Goal: Navigation & Orientation: Understand site structure

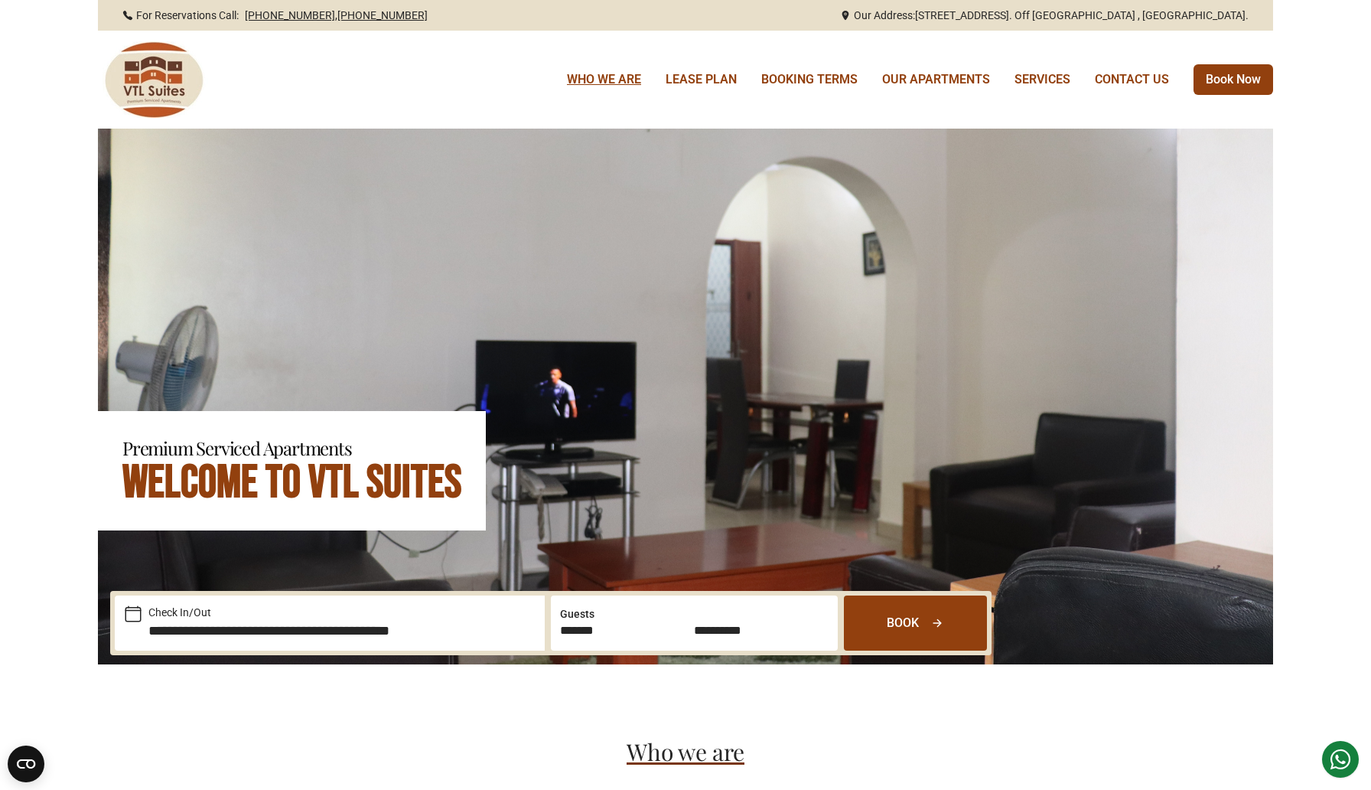
click at [611, 77] on link "WHO WE ARE" at bounding box center [604, 79] width 74 height 18
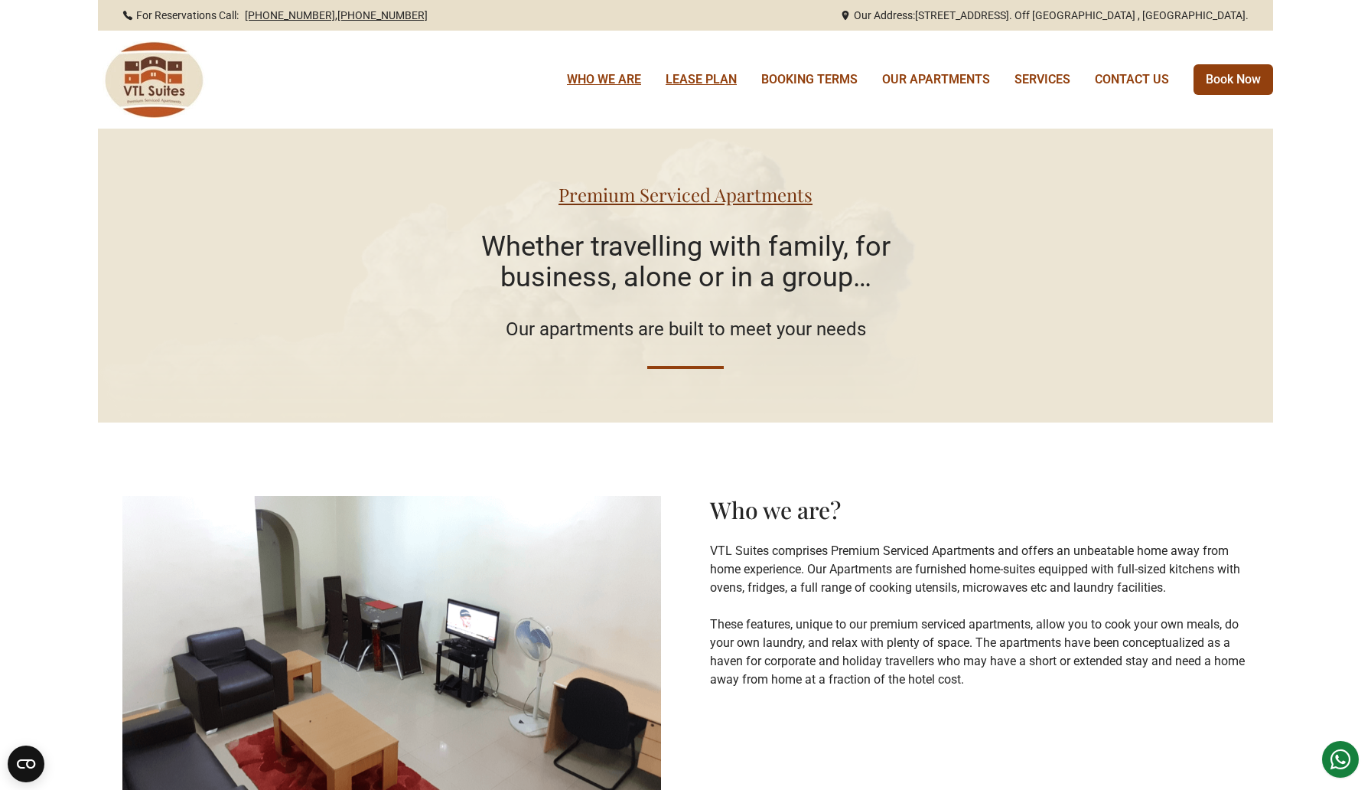
click at [717, 83] on link "LEASE PLAN" at bounding box center [701, 79] width 71 height 18
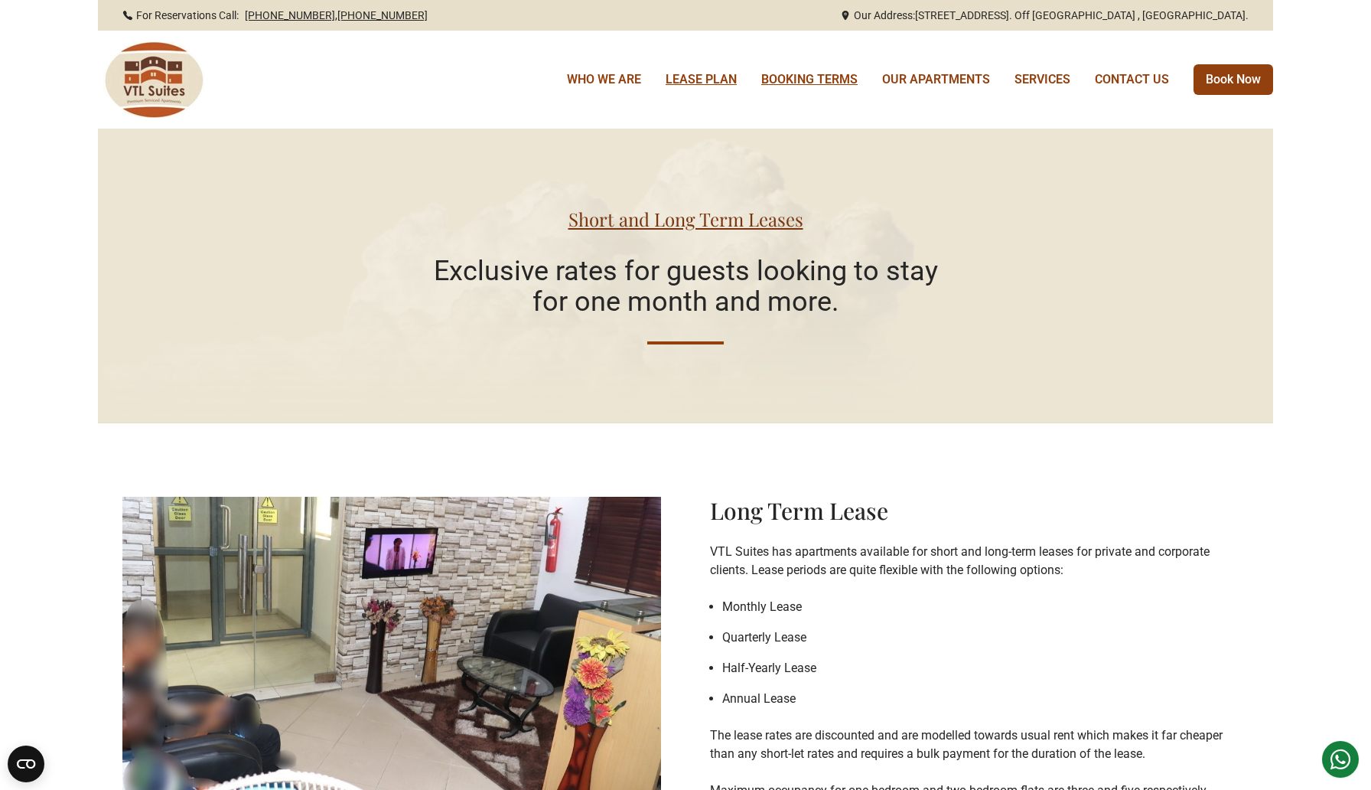
click at [817, 87] on link "BOOKING TERMS" at bounding box center [809, 79] width 96 height 18
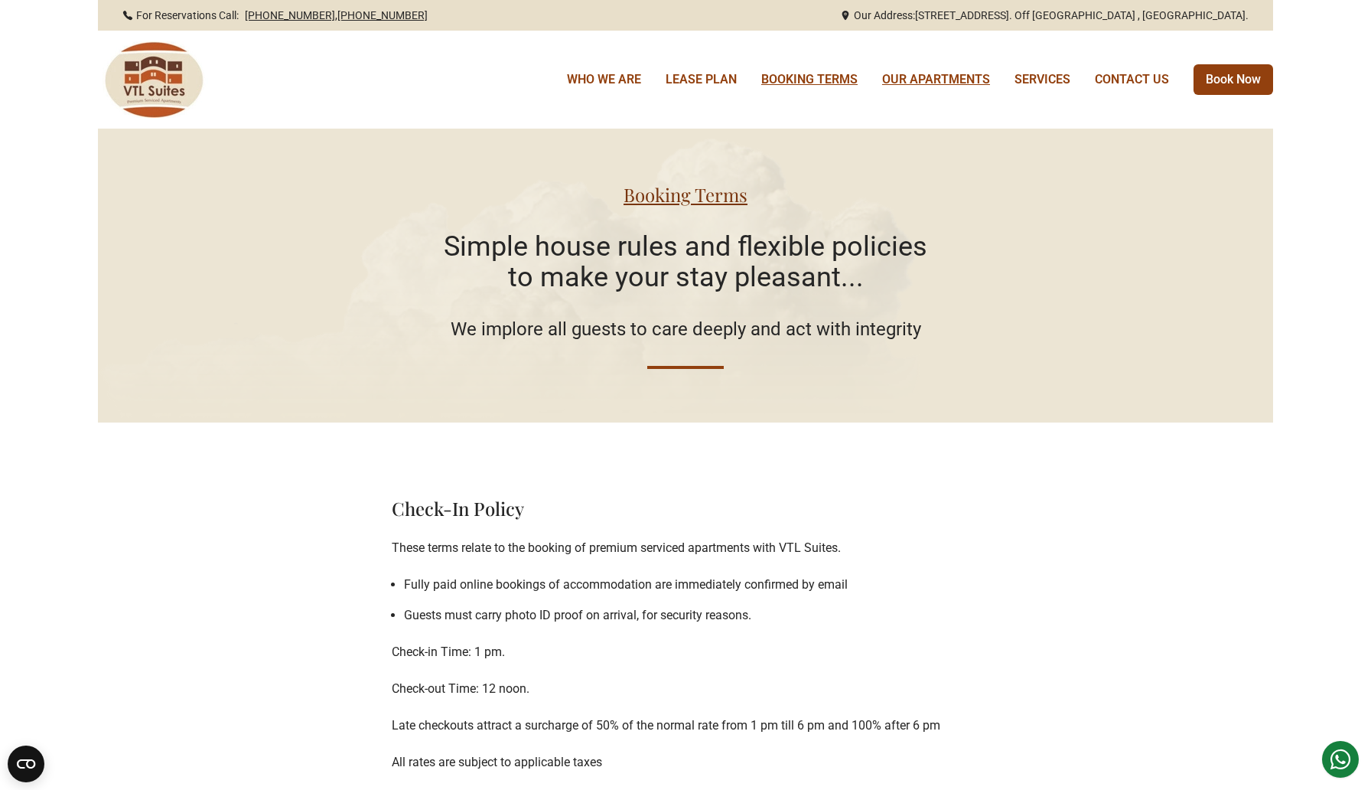
click at [956, 76] on link "OUR APARTMENTS" at bounding box center [936, 79] width 108 height 18
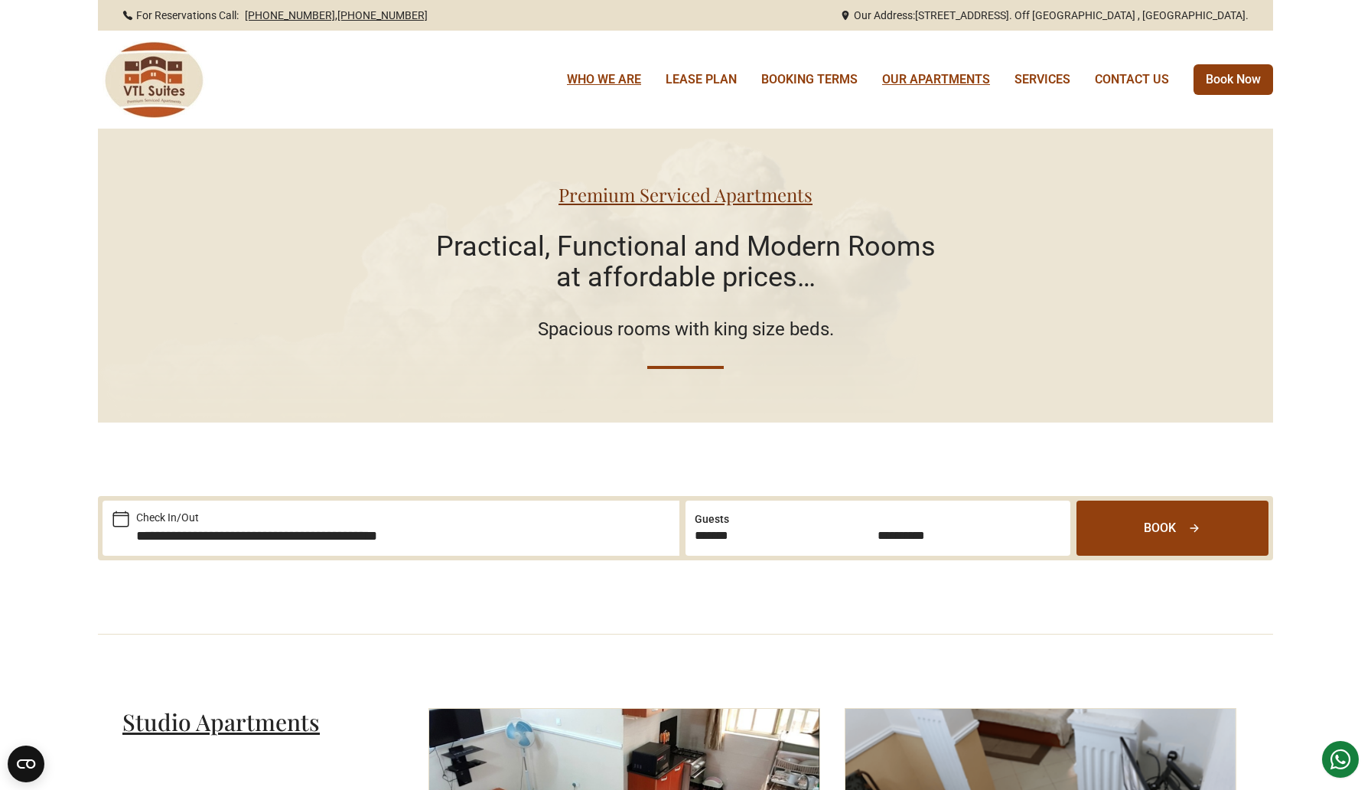
click at [623, 79] on link "WHO WE ARE" at bounding box center [604, 79] width 74 height 18
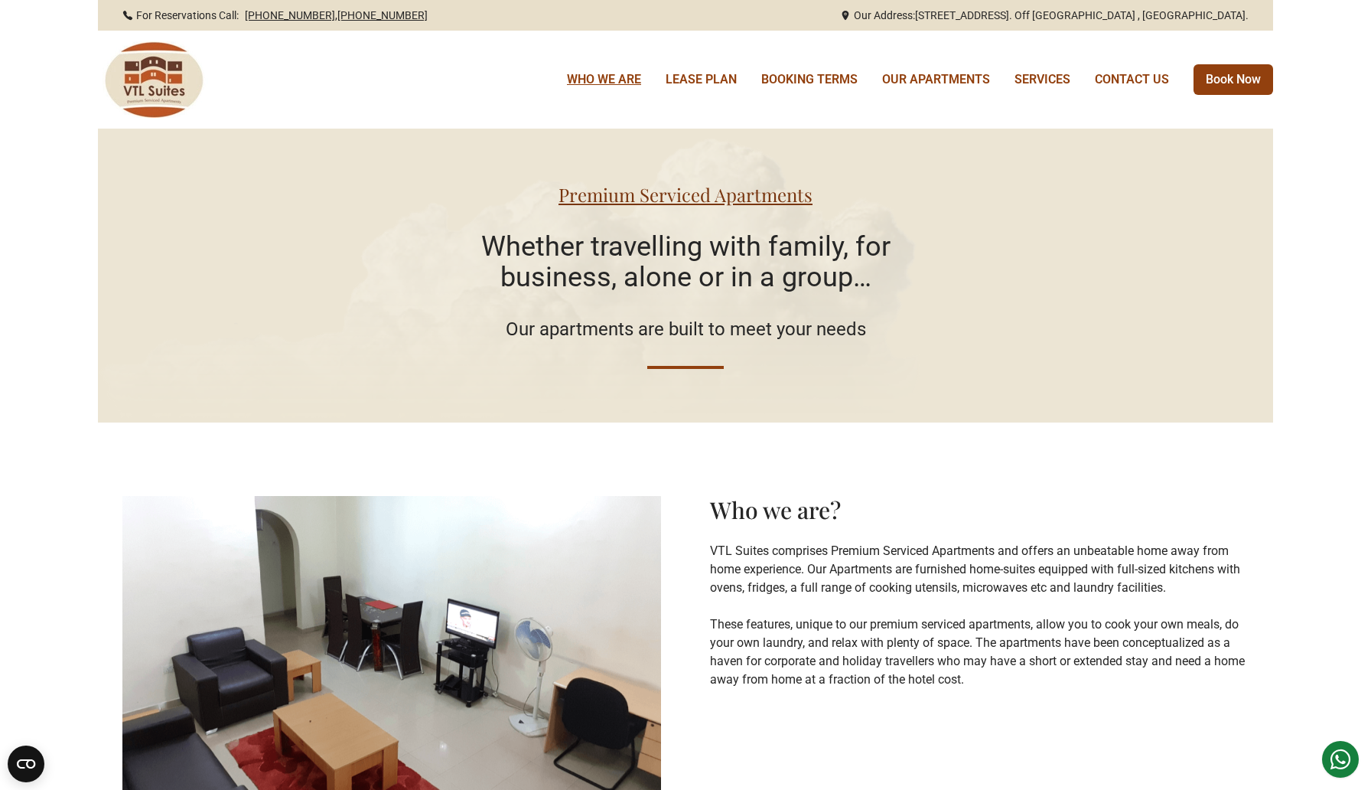
click at [174, 95] on img at bounding box center [153, 79] width 110 height 77
